Goal: Book appointment/travel/reservation

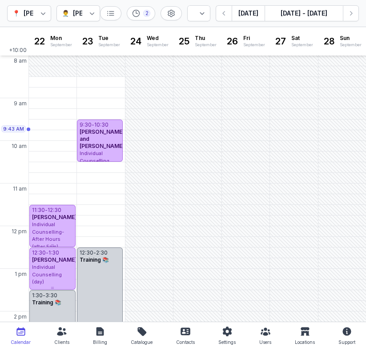
select select "week"
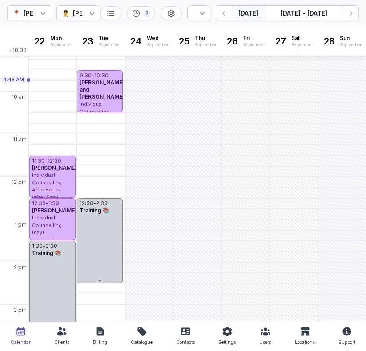
click at [247, 12] on button "[DATE]" at bounding box center [247, 13] width 33 height 16
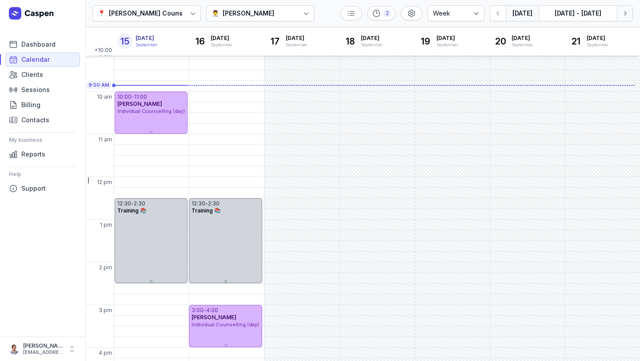
click at [365, 16] on icon "button" at bounding box center [624, 13] width 9 height 9
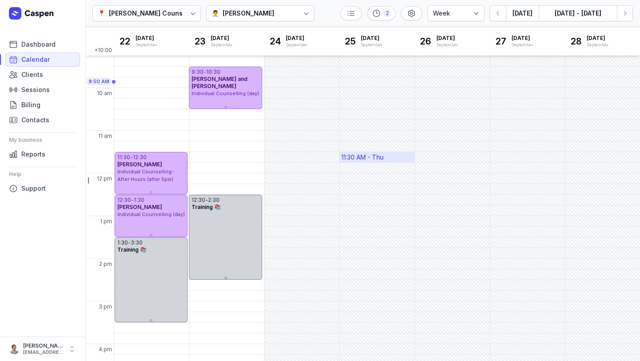
scroll to position [51, 0]
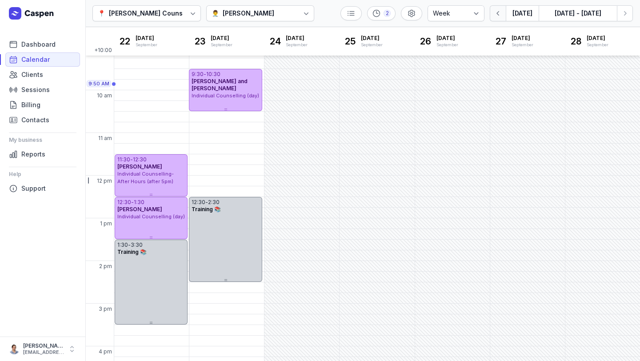
click at [365, 16] on icon "button" at bounding box center [498, 13] width 9 height 9
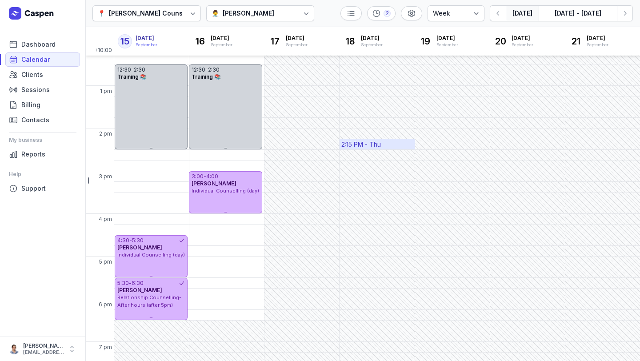
scroll to position [182, 0]
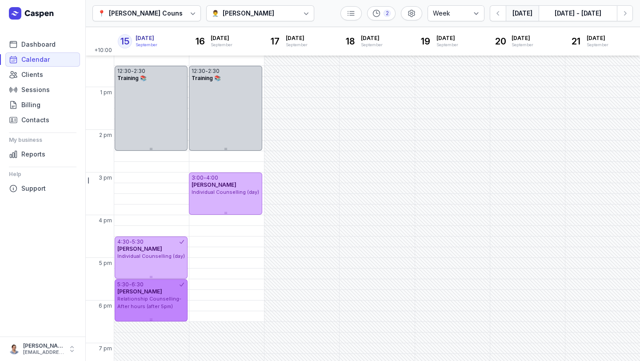
click at [179, 289] on div "[PERSON_NAME]" at bounding box center [151, 291] width 68 height 7
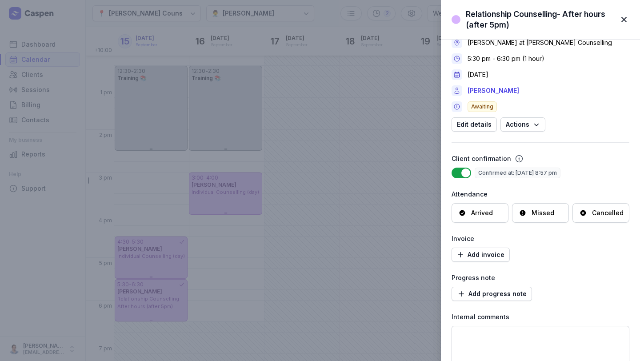
scroll to position [0, 0]
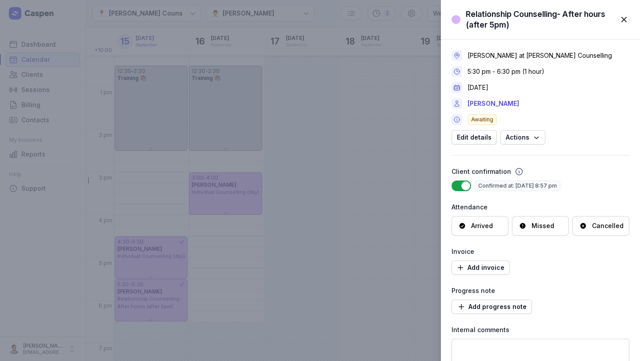
click at [365, 20] on span "button" at bounding box center [624, 20] width 20 height 20
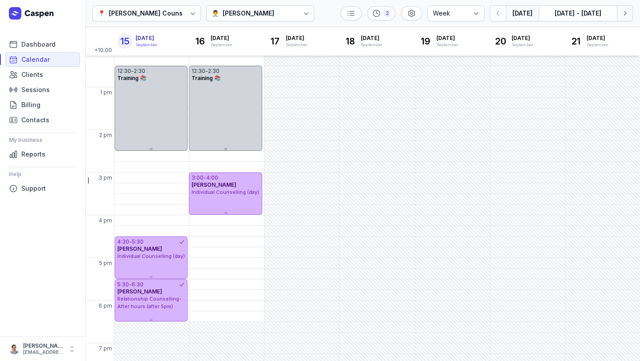
click at [365, 17] on icon "button" at bounding box center [624, 13] width 9 height 9
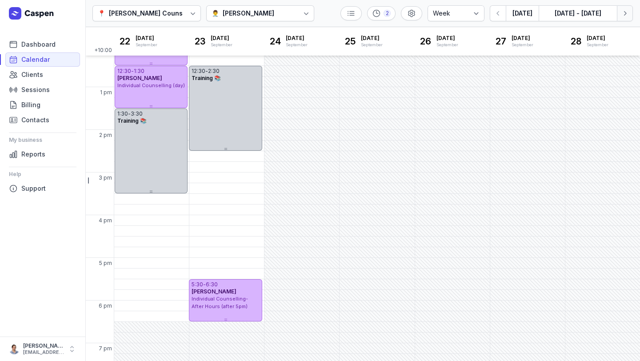
click at [365, 18] on button "Next week" at bounding box center [625, 13] width 16 height 16
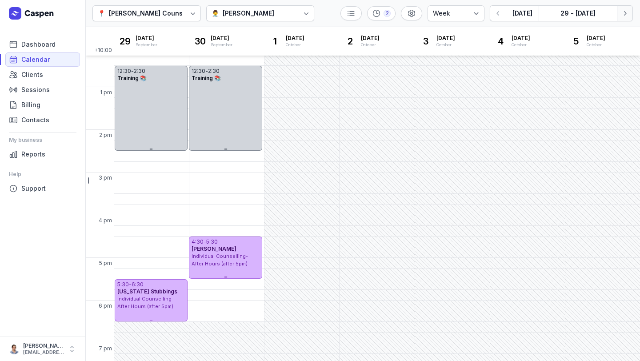
click at [365, 18] on button "Next week" at bounding box center [625, 13] width 16 height 16
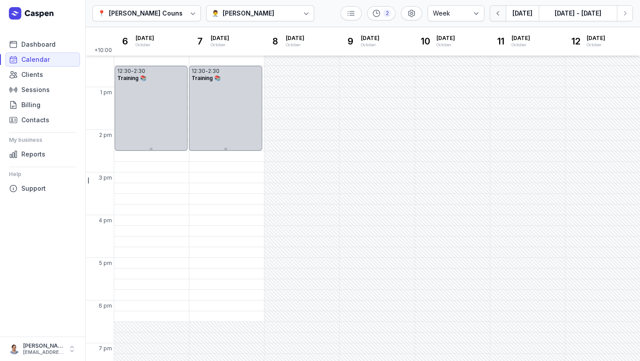
click at [365, 18] on button "button" at bounding box center [498, 13] width 16 height 16
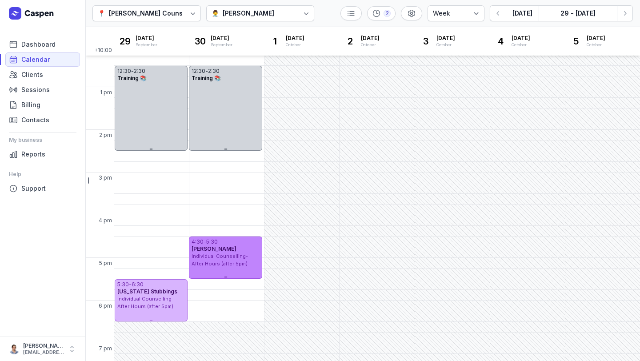
click at [227, 262] on span "Individual Counselling- After Hours (after 5pm)" at bounding box center [219, 260] width 56 height 14
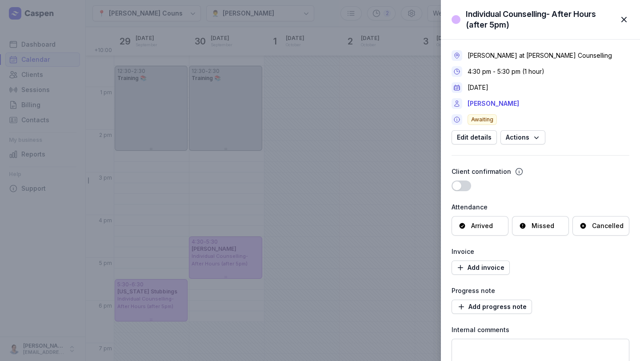
click at [365, 19] on span "button" at bounding box center [624, 20] width 20 height 20
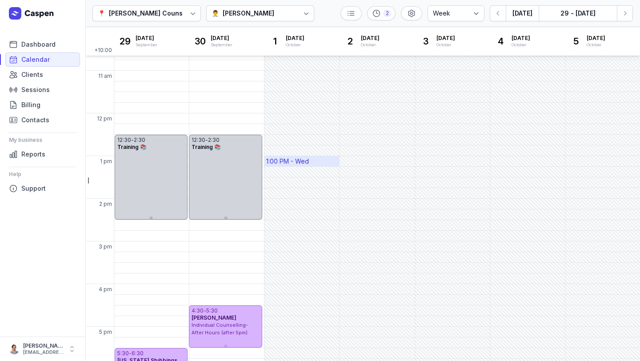
scroll to position [115, 0]
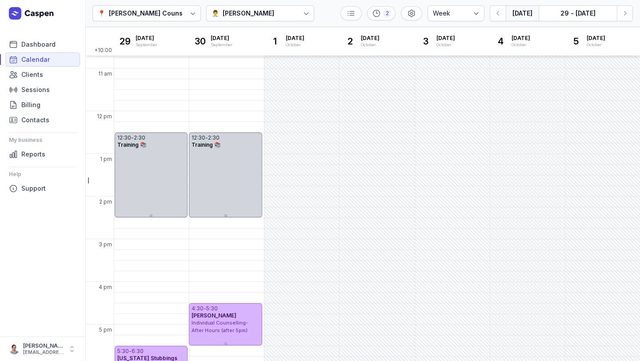
click at [365, 10] on button "[DATE]" at bounding box center [522, 13] width 33 height 16
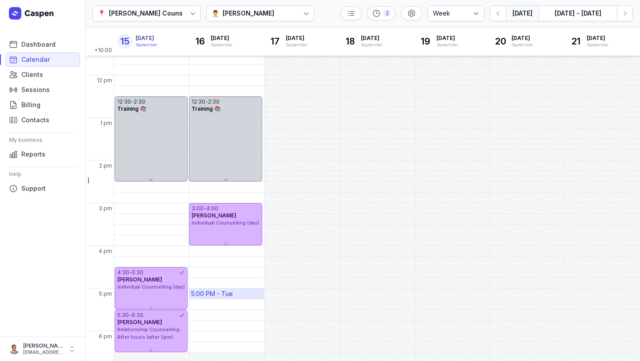
scroll to position [151, 0]
click at [365, 19] on button "button" at bounding box center [498, 13] width 16 height 16
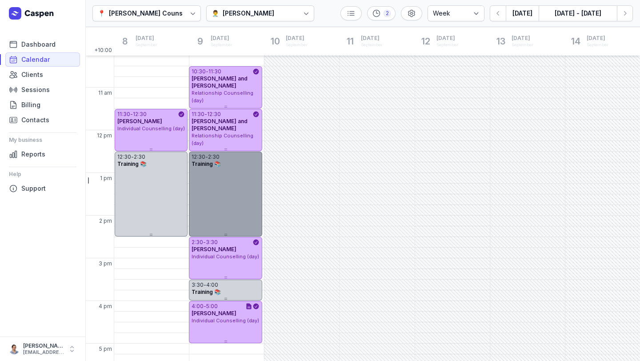
scroll to position [108, 0]
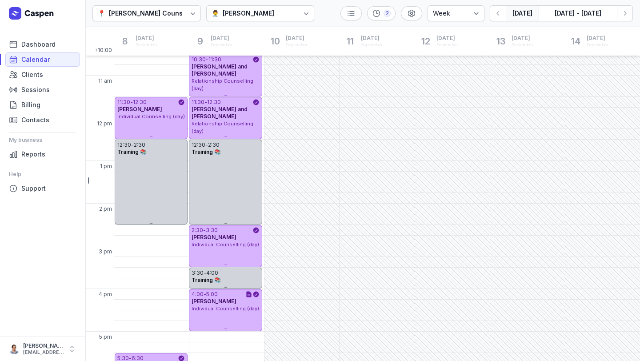
click at [365, 8] on button "[DATE]" at bounding box center [522, 13] width 33 height 16
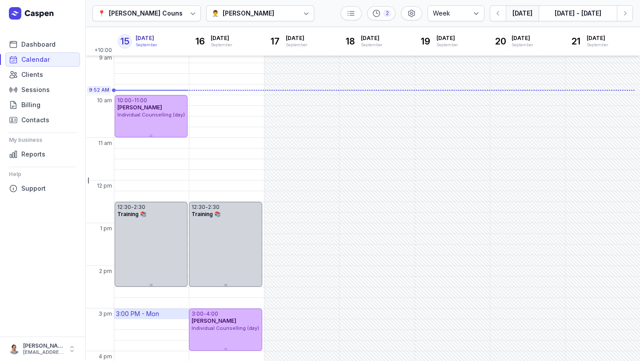
scroll to position [31, 0]
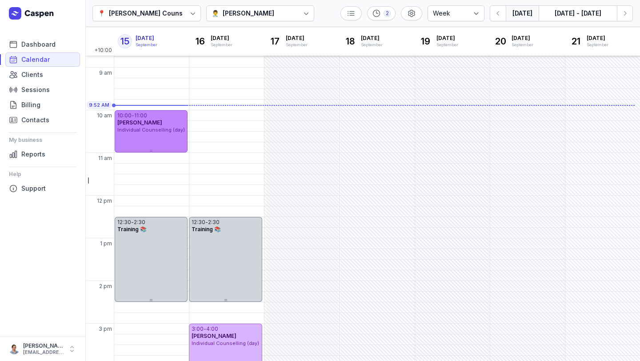
click at [160, 145] on div "10:00 - 11:00 [PERSON_NAME] Individual Counselling (day)" at bounding box center [151, 131] width 73 height 42
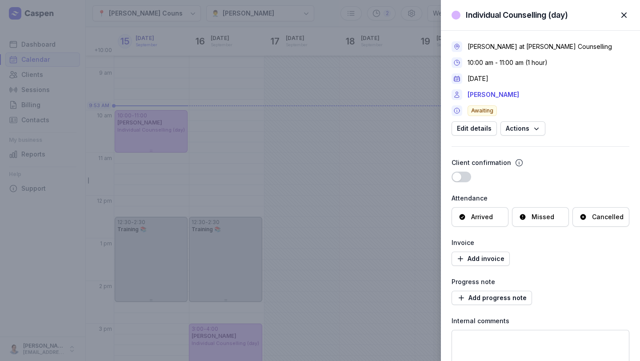
click at [365, 9] on span "button" at bounding box center [624, 15] width 20 height 20
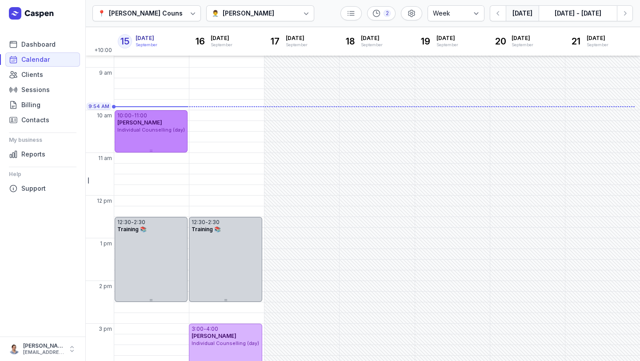
click at [143, 135] on div "10:00 - 11:00 [PERSON_NAME] Individual Counselling (day)" at bounding box center [151, 131] width 73 height 42
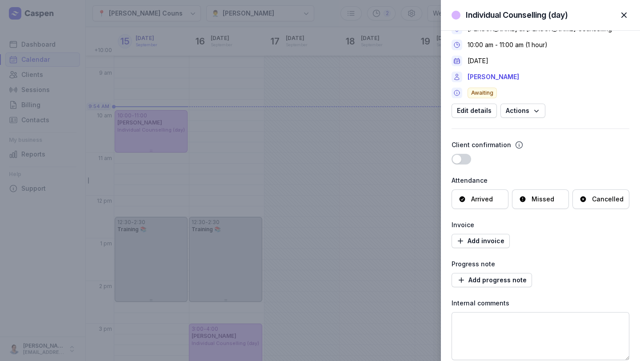
scroll to position [0, 0]
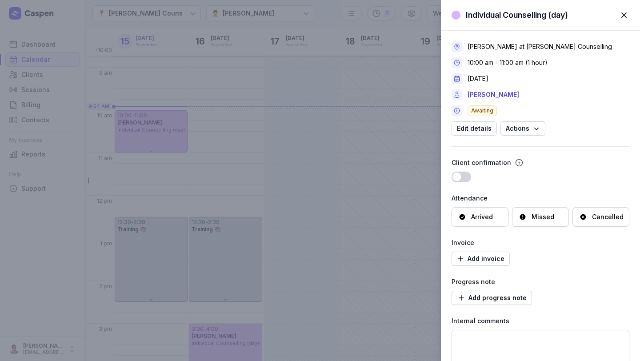
click at [365, 20] on span "button" at bounding box center [624, 15] width 20 height 20
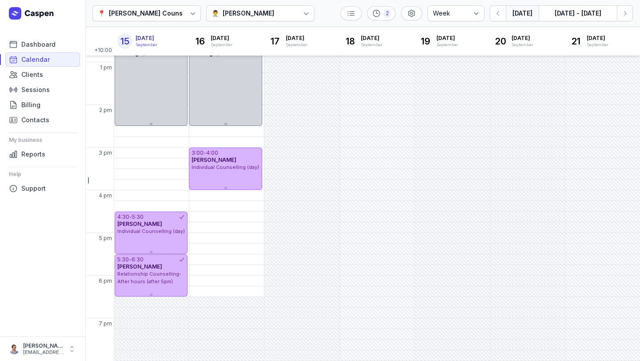
scroll to position [206, 0]
